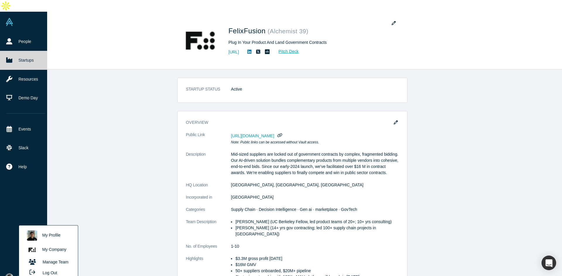
click at [59, 257] on link "Manage Team" at bounding box center [48, 262] width 49 height 10
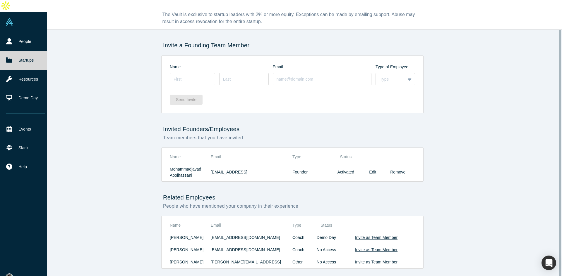
scroll to position [22, 0]
click at [13, 274] on img at bounding box center [9, 278] width 8 height 8
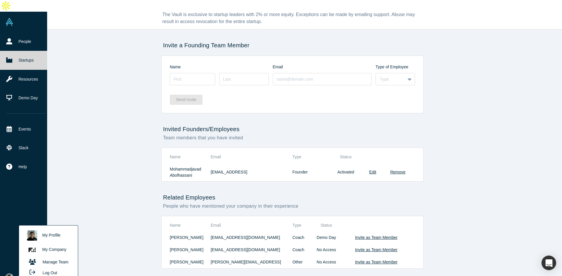
click at [60, 243] on link "My Company" at bounding box center [48, 250] width 49 height 14
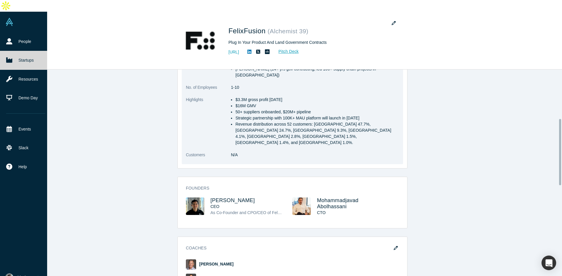
scroll to position [172, 0]
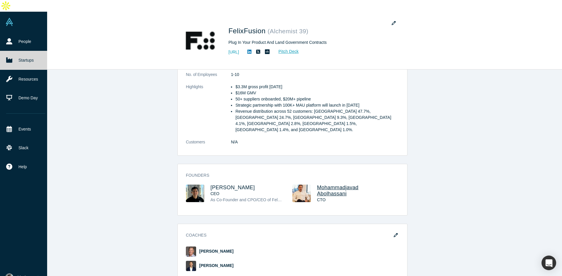
click at [333, 185] on span "Mohammadjavad Abolhassani" at bounding box center [338, 191] width 42 height 12
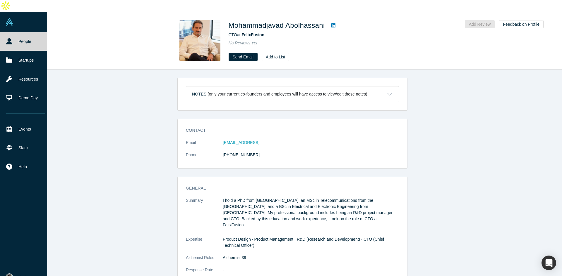
click at [259, 198] on p "I hold a PhD from [GEOGRAPHIC_DATA], an MSc in Telecommunications from the [GEO…" at bounding box center [311, 213] width 176 height 31
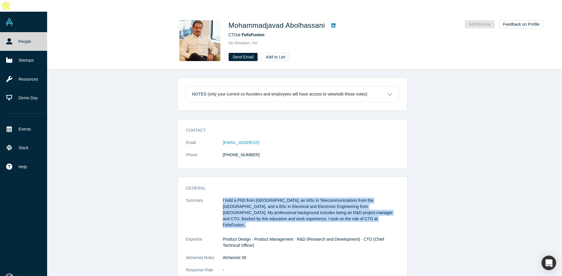
click at [259, 198] on p "I hold a PhD from [GEOGRAPHIC_DATA], an MSc in Telecommunications from the [GEO…" at bounding box center [311, 213] width 176 height 31
copy dl "I hold a PhD from [GEOGRAPHIC_DATA], an MSc in Telecommunications from the [GEO…"
click at [203, 20] on img at bounding box center [199, 40] width 41 height 41
click at [245, 53] on link "Send Email" at bounding box center [242, 57] width 29 height 8
click at [98, 159] on div "Contact Email [EMAIL_ADDRESS] Phone [PHONE_NUMBER] General Summary I hold a PhD…" at bounding box center [292, 235] width 548 height 233
